Goal: Information Seeking & Learning: Learn about a topic

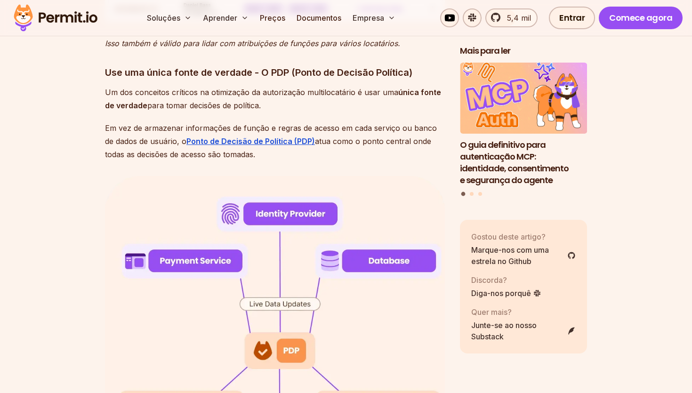
scroll to position [3467, 0]
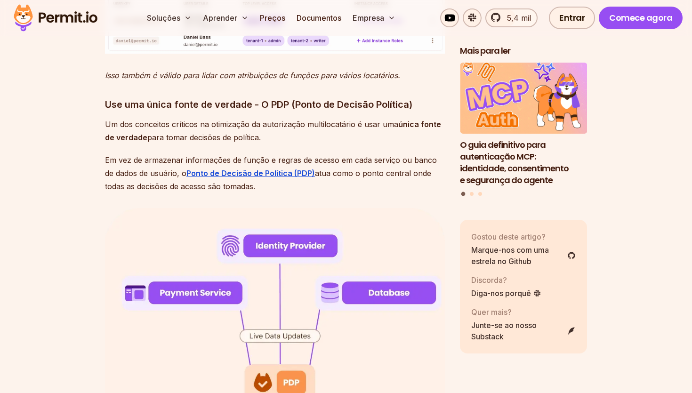
drag, startPoint x: 242, startPoint y: 171, endPoint x: 105, endPoint y: 146, distance: 139.7
click at [105, 153] on p "Em vez de armazenar informações de função e regras de acesso em cada serviço ou…" at bounding box center [275, 173] width 340 height 40
copy p "Em vez de armazenar informações de função e regras de acesso em cada serviço ou…"
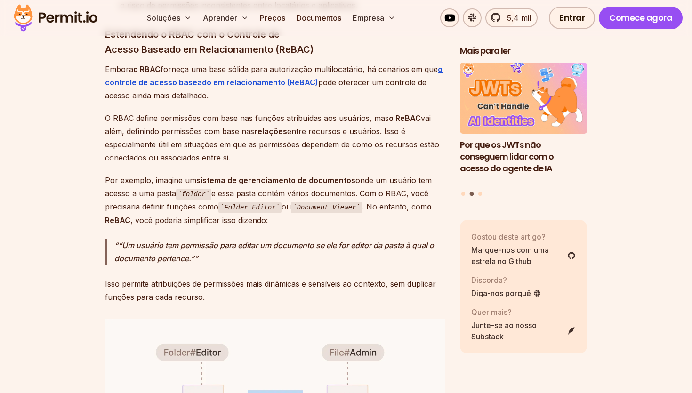
scroll to position [4107, 0]
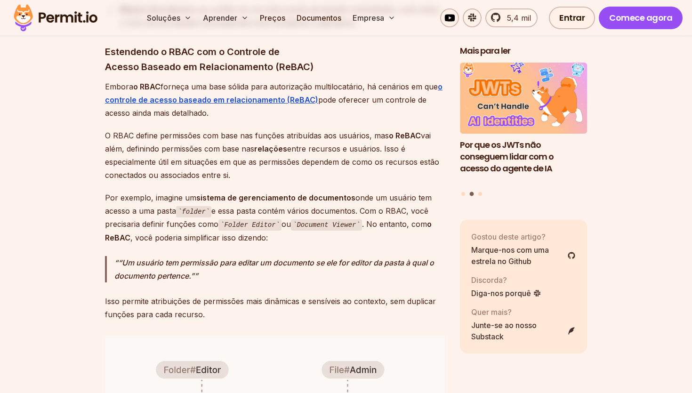
click at [400, 131] on font "o ReBAC" at bounding box center [405, 135] width 32 height 9
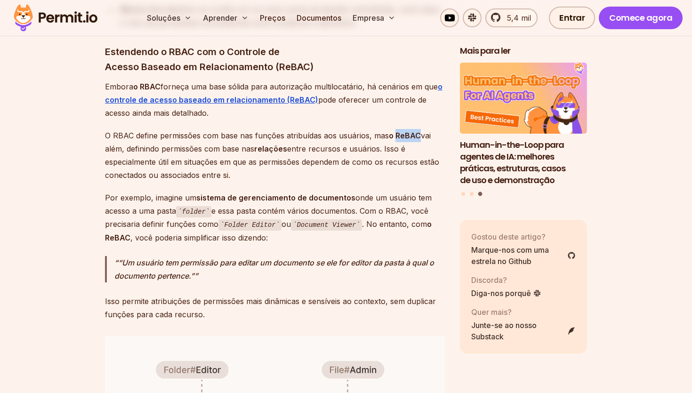
copy font "ReBAC"
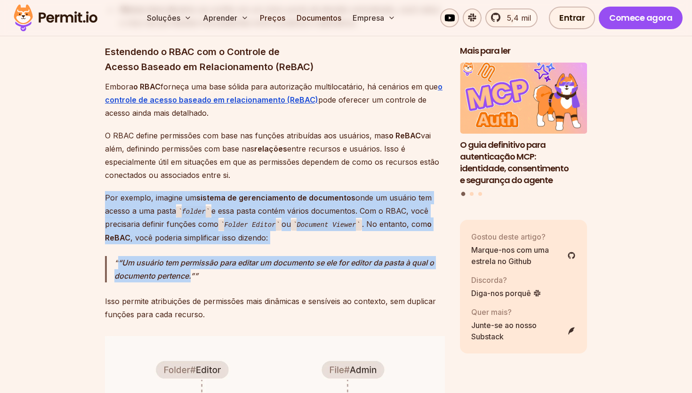
drag, startPoint x: 191, startPoint y: 263, endPoint x: 101, endPoint y: 183, distance: 121.0
click at [101, 183] on section "Índice A autorização multilocatário é um modelo para gerenciar permissões de us…" at bounding box center [346, 69] width 692 height 7187
copy div "Por exemplo, imagine um sistema de gerenciamento de documentos onde um usuário …"
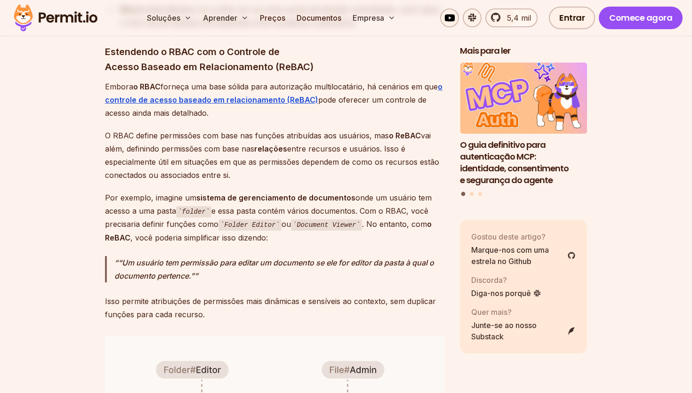
click at [202, 258] on p "“Um usuário tem permissão para editar um documento se ele for editor da pasta à…" at bounding box center [279, 269] width 330 height 26
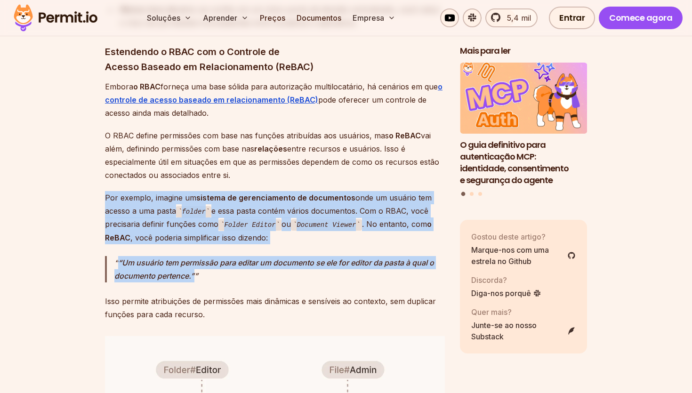
drag, startPoint x: 203, startPoint y: 258, endPoint x: 100, endPoint y: 185, distance: 126.6
click at [101, 185] on section "Índice A autorização multilocatário é um modelo para gerenciar permissões de us…" at bounding box center [346, 69] width 692 height 7187
copy div "Por exemplo, imagine um sistema de gerenciamento de documentos onde um usuário …"
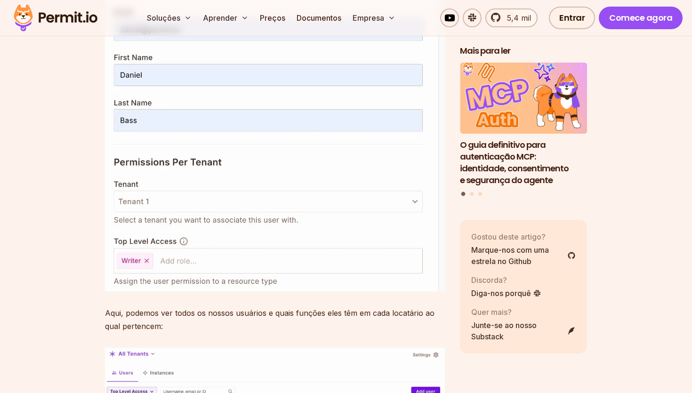
scroll to position [6742, 0]
